Goal: Task Accomplishment & Management: Use online tool/utility

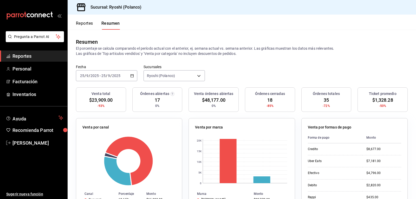
click at [87, 23] on button "Reportes" at bounding box center [84, 25] width 17 height 9
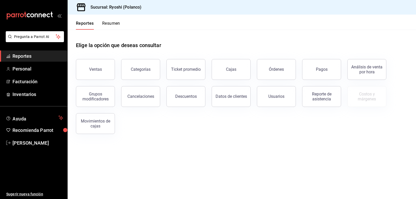
click at [105, 24] on button "Resumen" at bounding box center [111, 25] width 18 height 9
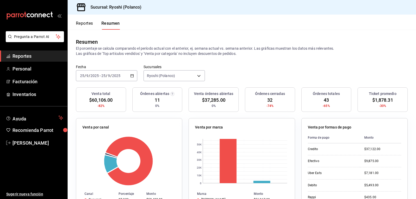
click at [86, 23] on button "Reportes" at bounding box center [84, 25] width 17 height 9
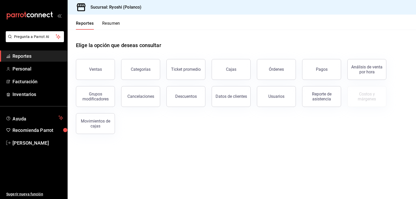
click at [112, 23] on button "Resumen" at bounding box center [111, 25] width 18 height 9
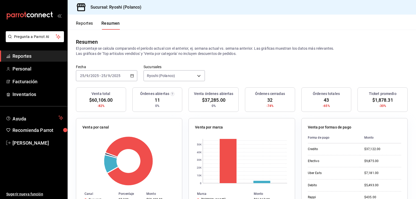
click at [84, 24] on button "Reportes" at bounding box center [84, 25] width 17 height 9
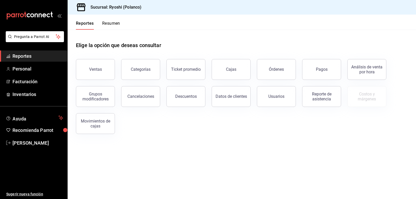
click at [115, 23] on button "Resumen" at bounding box center [111, 25] width 18 height 9
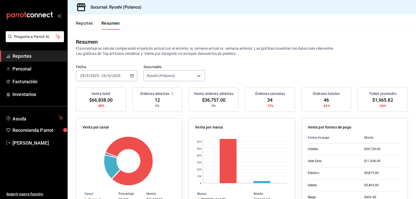
click at [80, 24] on button "Reportes" at bounding box center [84, 25] width 17 height 9
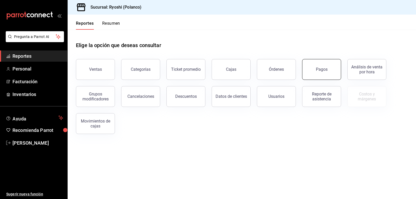
click at [329, 71] on button "Pagos" at bounding box center [321, 69] width 39 height 21
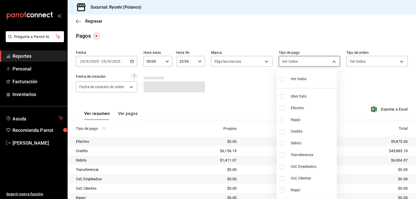
click at [332, 60] on body "Pregunta a Parrot AI Reportes Personal Facturación Inventarios Ayuda Recomienda…" at bounding box center [208, 99] width 416 height 199
click at [282, 132] on input "checkbox" at bounding box center [282, 131] width 5 height 5
checkbox input "true"
type input "9b0685d2-7f5d-4ede-a6b4-58a2ffcbf3cd"
click at [282, 144] on input "checkbox" at bounding box center [282, 143] width 5 height 5
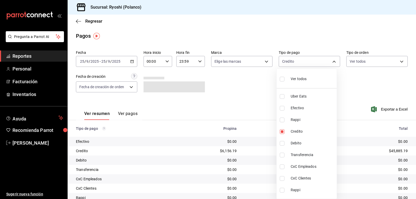
checkbox input "true"
type input "9b0685d2-7f5d-4ede-a6b4-58a2ffcbf3cd,4fc1f123-1106-4d46-a6dc-4994d0550367"
click at [250, 92] on div at bounding box center [208, 99] width 416 height 199
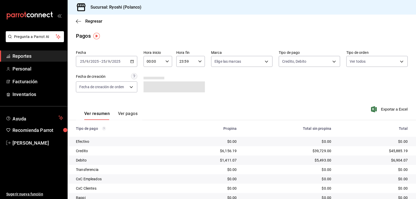
click at [166, 61] on icon "button" at bounding box center [167, 62] width 4 height 4
click at [150, 98] on span "02" at bounding box center [150, 100] width 6 height 4
type input "02:00"
click at [242, 89] on div at bounding box center [208, 99] width 416 height 199
click at [330, 60] on body "Pregunta a Parrot AI Reportes Personal Facturación Inventarios Ayuda Recomienda…" at bounding box center [208, 99] width 416 height 199
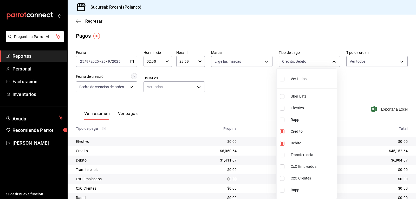
click at [282, 79] on input "checkbox" at bounding box center [282, 79] width 5 height 5
checkbox input "true"
type input "05751dd8-6818-4a8c-b9fb-c7f7071b72fb,789b4605-08e0-4dfe-9865-94468e2c17aa,03400…"
checkbox input "true"
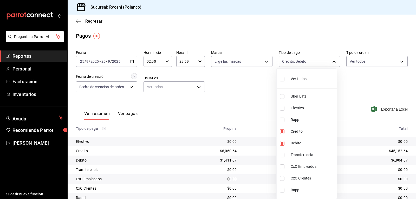
checkbox input "true"
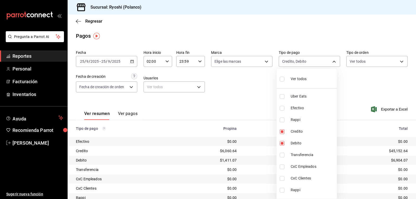
checkbox input "true"
click at [235, 102] on div at bounding box center [208, 99] width 416 height 199
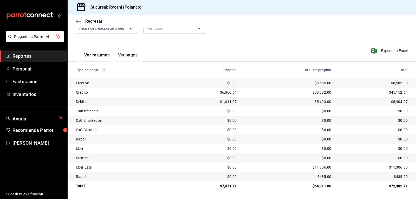
scroll to position [59, 0]
